Goal: Navigation & Orientation: Go to known website

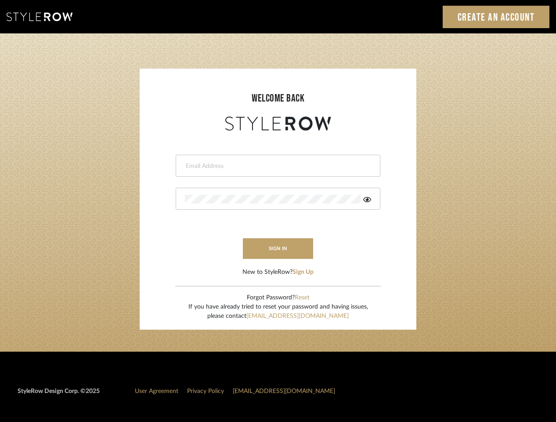
click at [278, 166] on input "email" at bounding box center [277, 166] width 184 height 9
click at [367, 199] on icon at bounding box center [367, 199] width 8 height 5
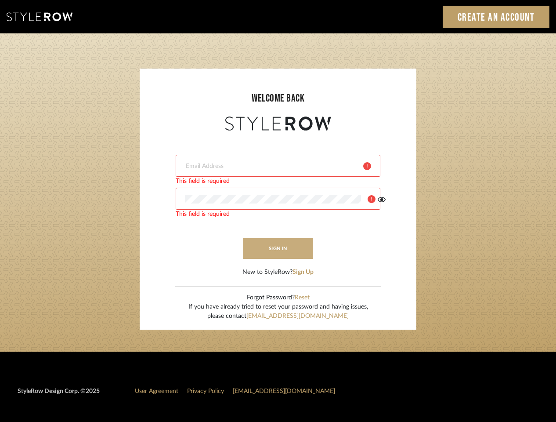
click at [278, 248] on button "sign in" at bounding box center [278, 248] width 70 height 21
click at [304, 272] on button "Sign Up" at bounding box center [303, 271] width 21 height 9
click at [303, 297] on button "Reset" at bounding box center [302, 297] width 15 height 9
